Goal: Information Seeking & Learning: Learn about a topic

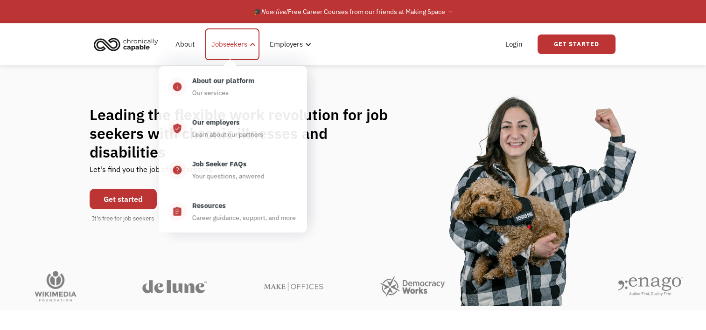
click at [239, 47] on div "Jobseekers" at bounding box center [229, 44] width 36 height 11
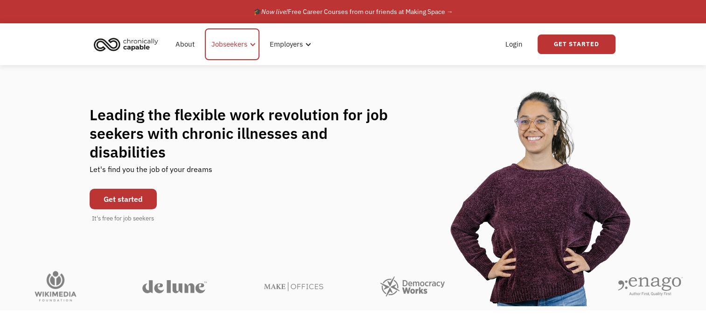
click at [239, 47] on div "Jobseekers" at bounding box center [229, 44] width 36 height 11
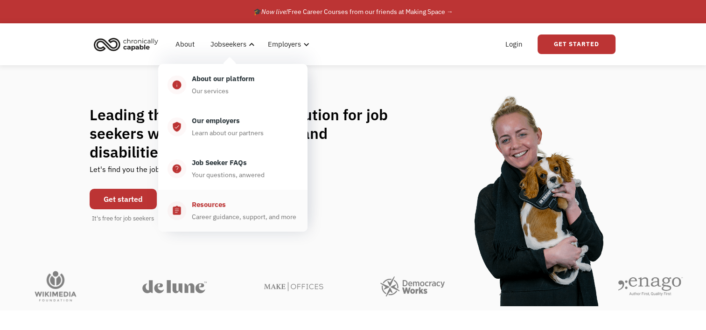
click at [209, 206] on div "Resources" at bounding box center [209, 204] width 34 height 11
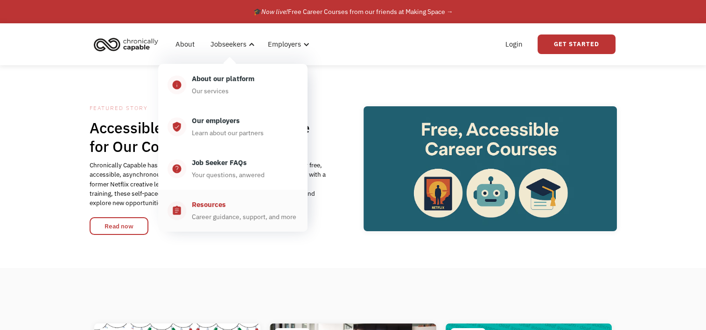
click at [209, 209] on div "Resources" at bounding box center [209, 204] width 34 height 11
click at [222, 123] on div "Our employers" at bounding box center [216, 120] width 48 height 11
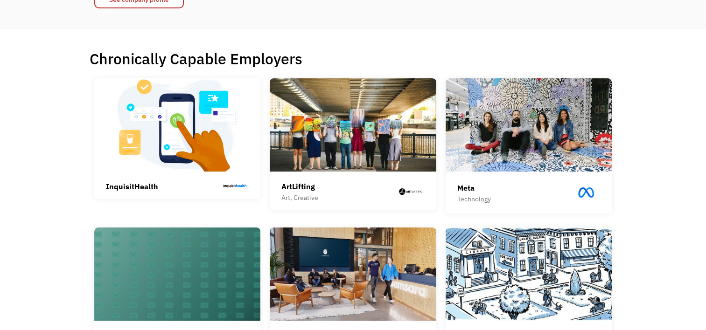
scroll to position [219, 0]
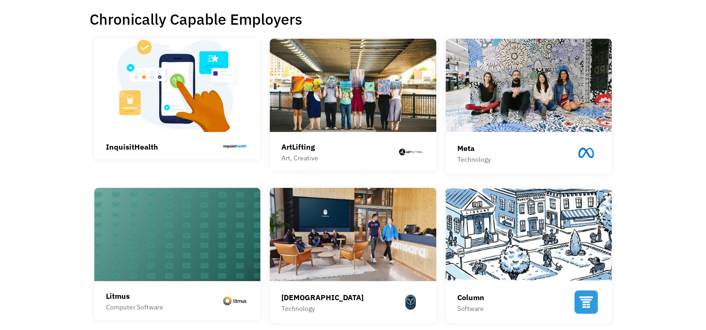
drag, startPoint x: 704, startPoint y: 56, endPoint x: 697, endPoint y: 94, distance: 37.9
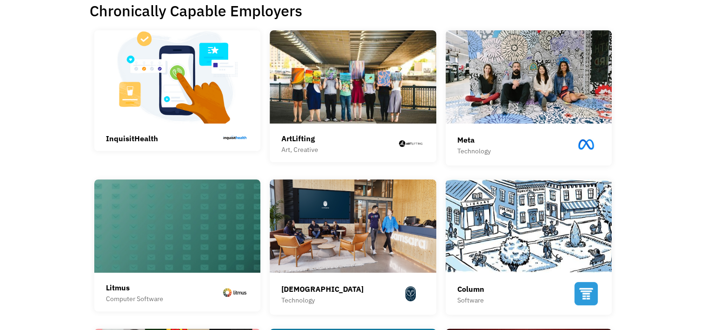
scroll to position [206, 0]
